Goal: Task Accomplishment & Management: Complete application form

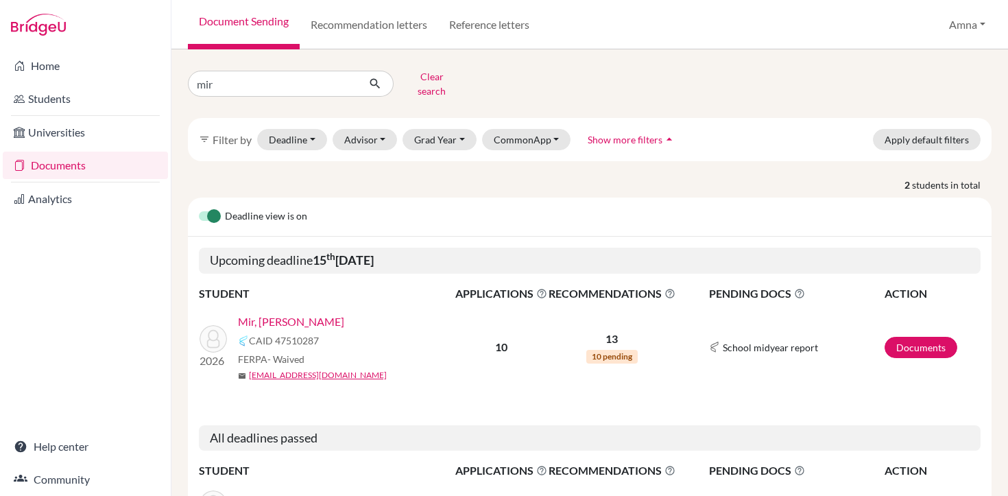
click at [270, 313] on link "Mir, Barik" at bounding box center [291, 321] width 106 height 16
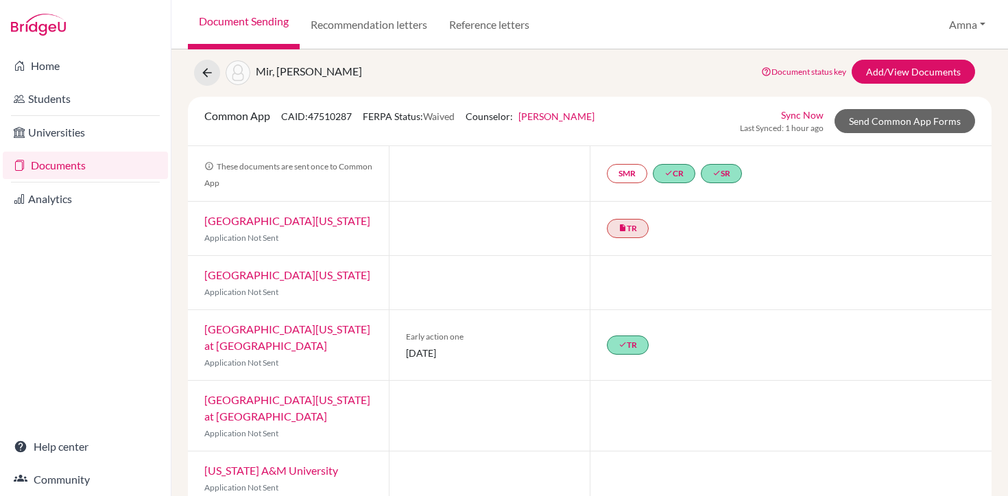
scroll to position [34, 0]
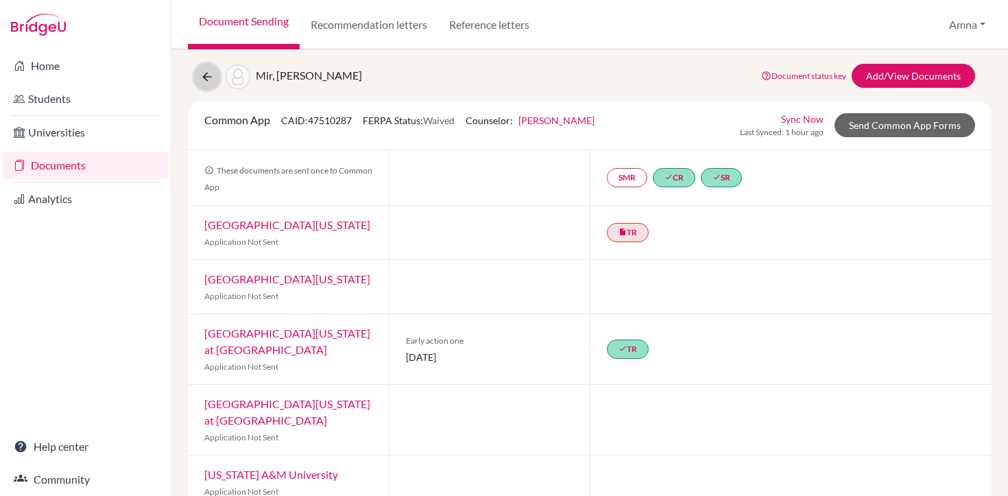
click at [207, 78] on icon at bounding box center [207, 77] width 14 height 14
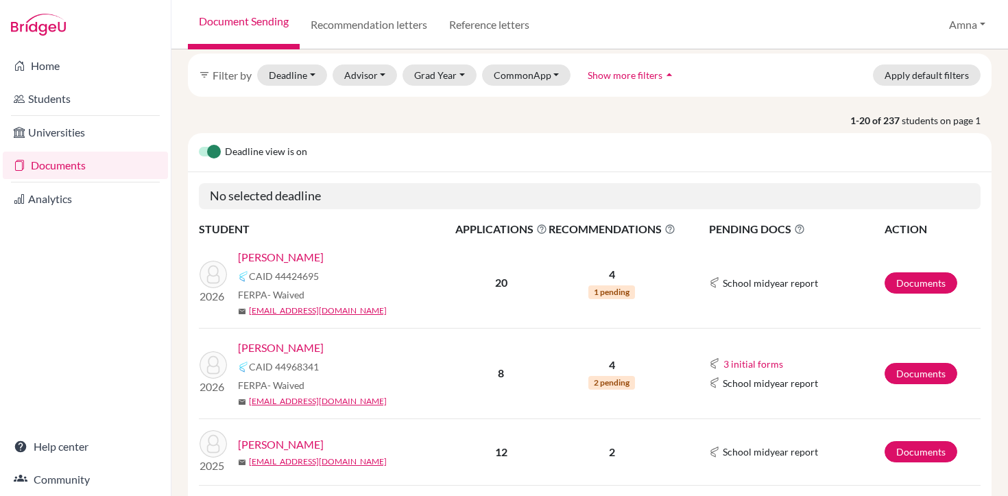
scroll to position [69, 0]
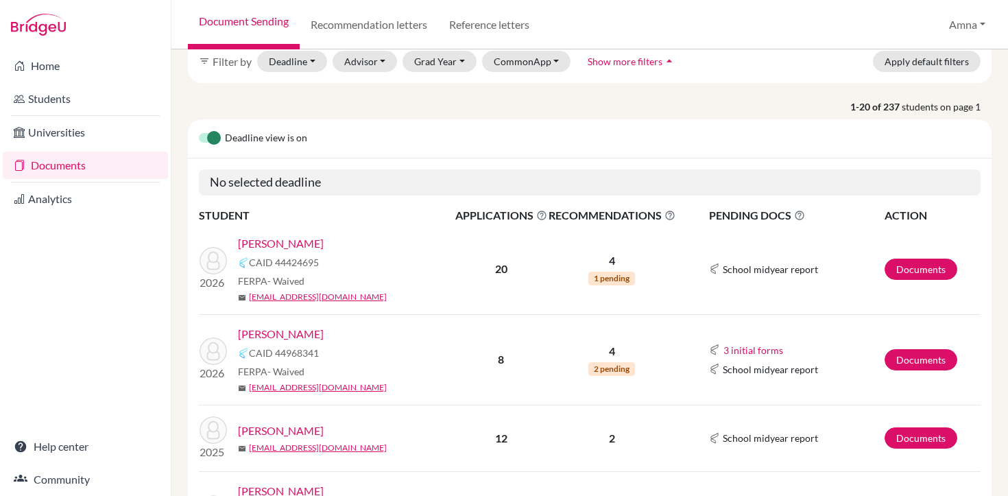
click at [289, 242] on link "[PERSON_NAME]" at bounding box center [281, 243] width 86 height 16
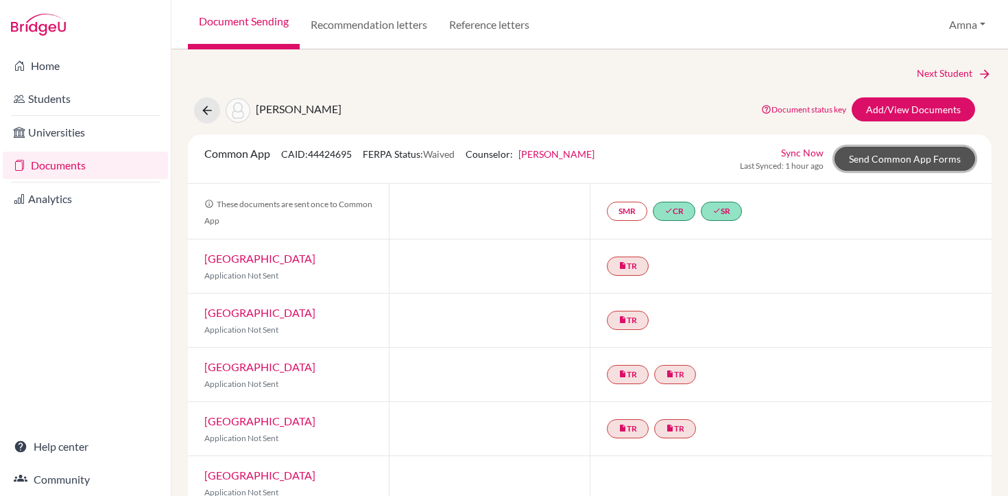
click at [887, 160] on link "Send Common App Forms" at bounding box center [905, 159] width 141 height 24
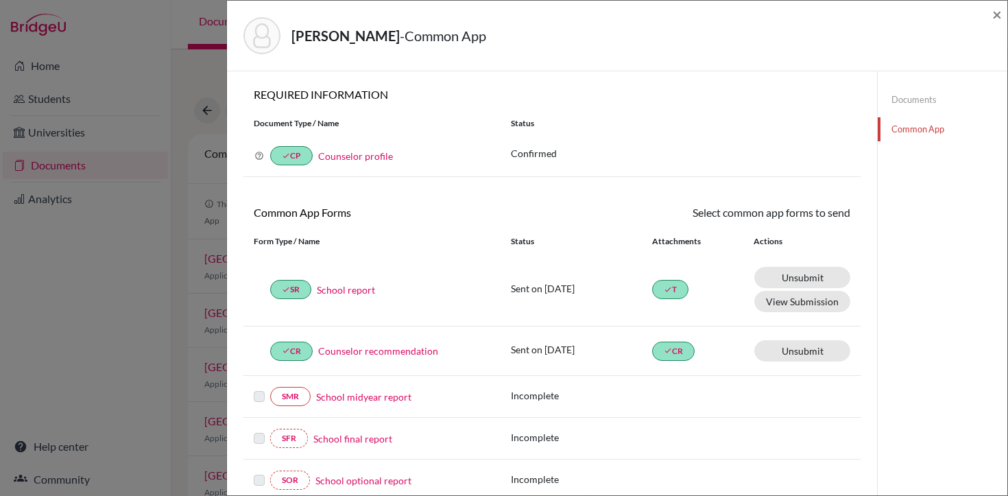
click at [344, 293] on link "School report" at bounding box center [346, 290] width 58 height 14
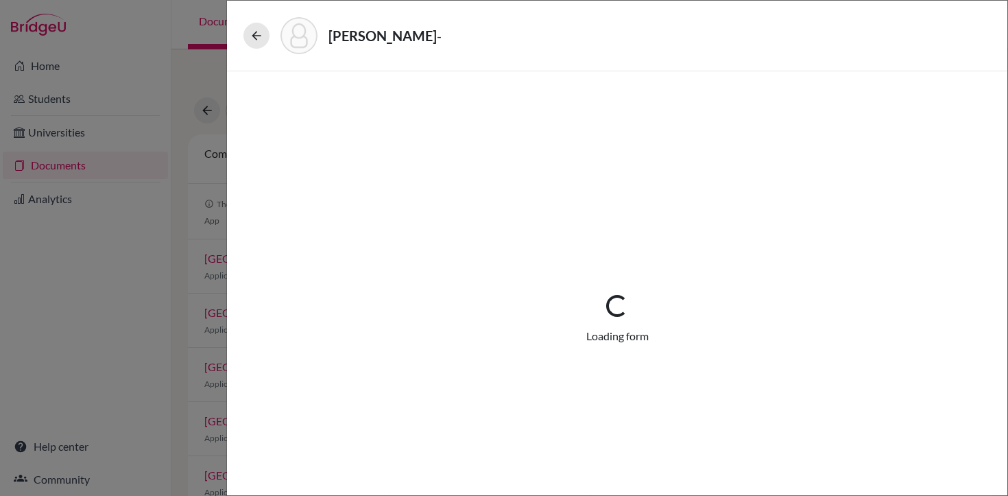
select select "1"
select select "688172"
select select "0"
select select "1"
select select "0"
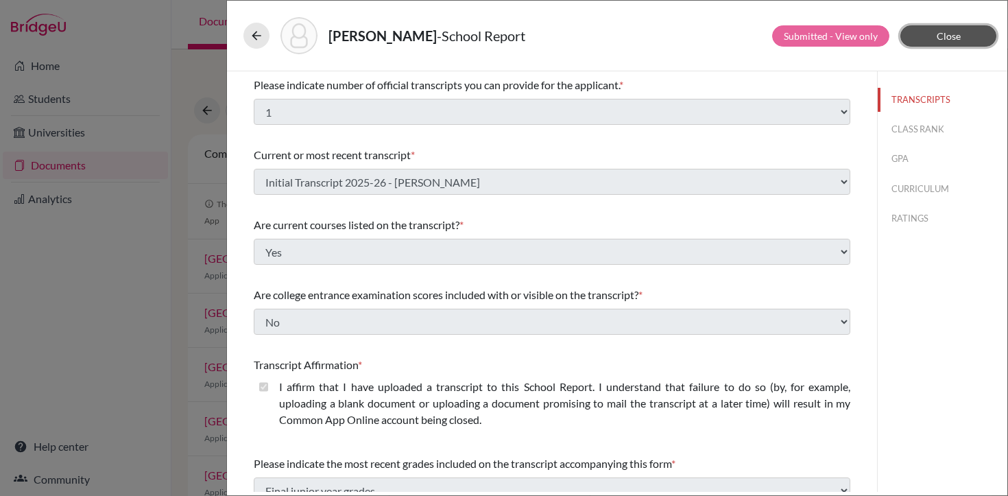
click at [954, 36] on span "Close" at bounding box center [949, 36] width 24 height 12
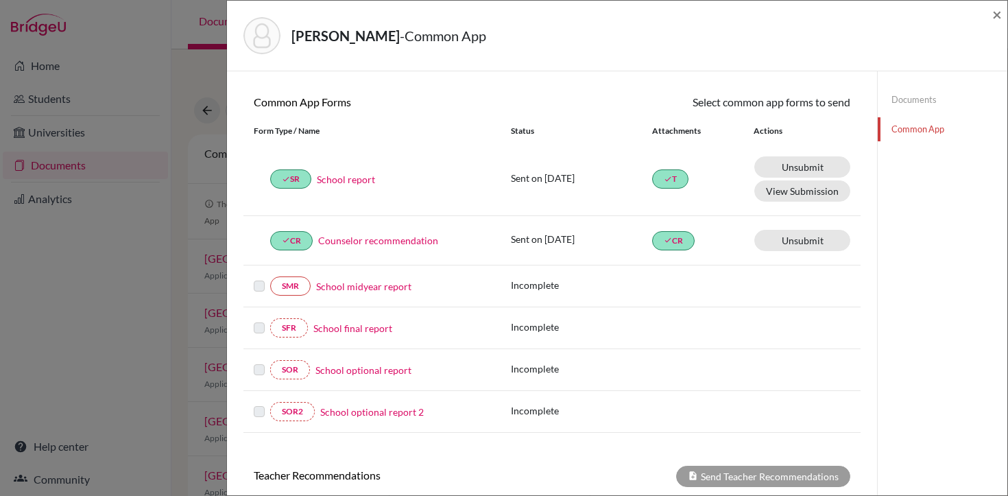
scroll to position [115, 0]
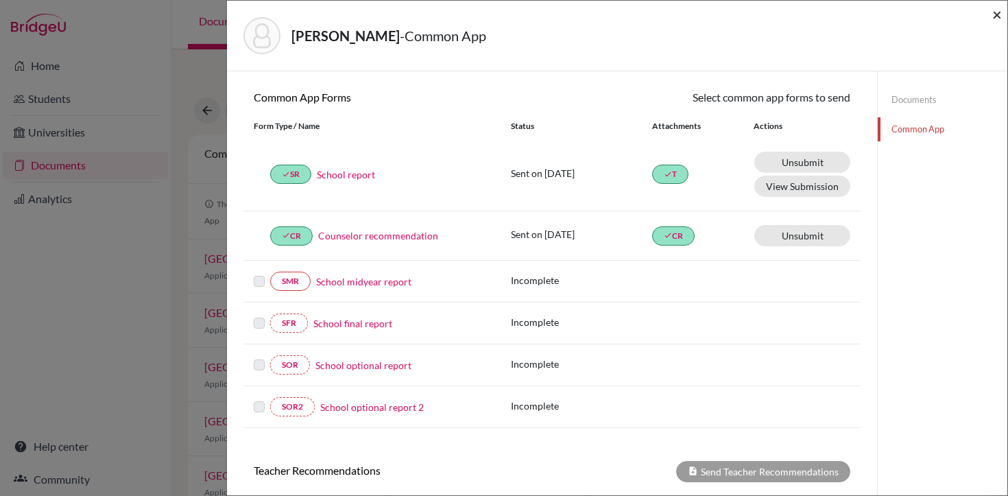
click at [996, 19] on span "×" at bounding box center [997, 14] width 10 height 20
